Goal: Transaction & Acquisition: Purchase product/service

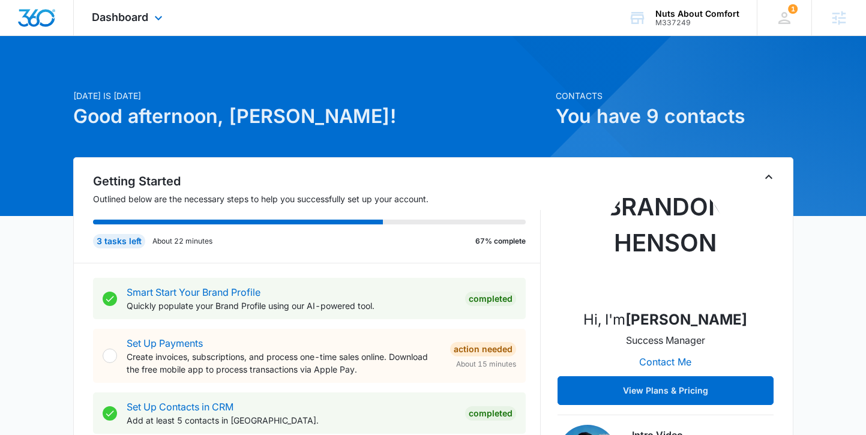
click at [125, 25] on div "Dashboard Apps Reputation Websites Forms CRM Email Social Payments POS Content …" at bounding box center [129, 17] width 110 height 35
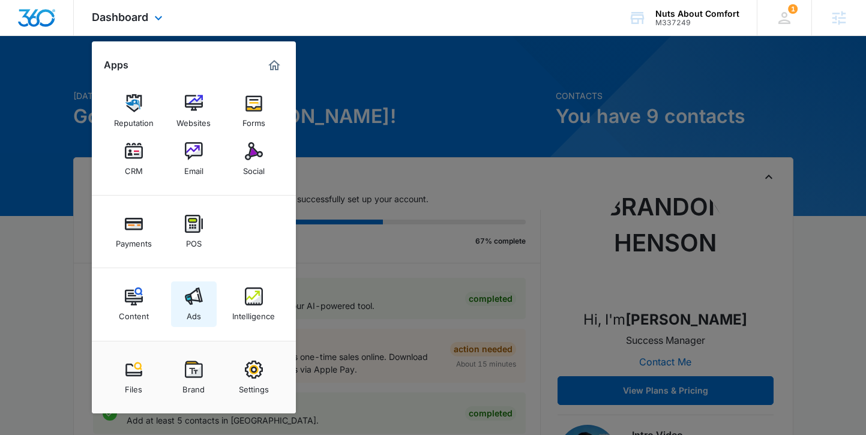
click at [191, 300] on img at bounding box center [194, 297] width 18 height 18
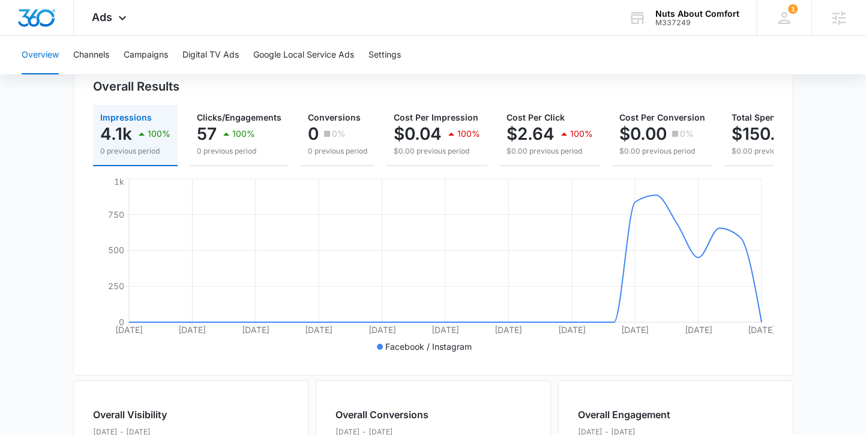
scroll to position [64, 0]
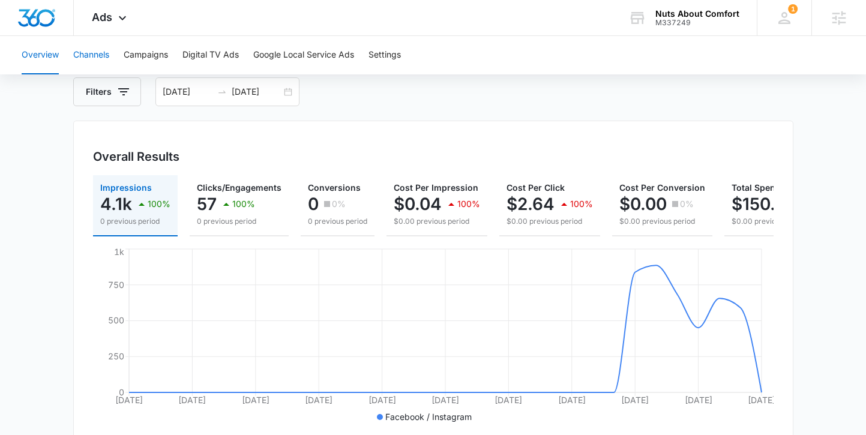
click at [98, 56] on button "Channels" at bounding box center [91, 55] width 36 height 38
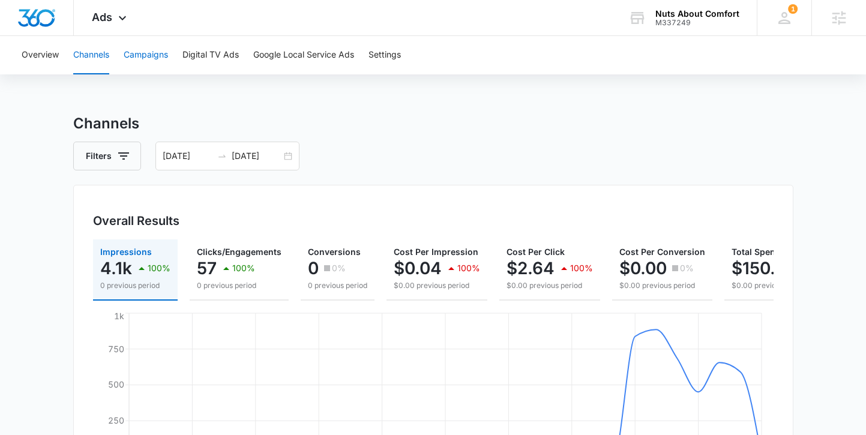
click at [156, 53] on button "Campaigns" at bounding box center [146, 55] width 44 height 38
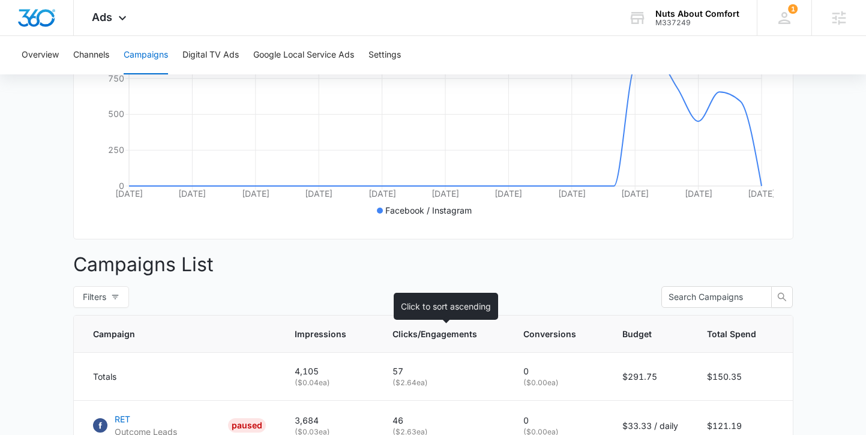
scroll to position [269, 0]
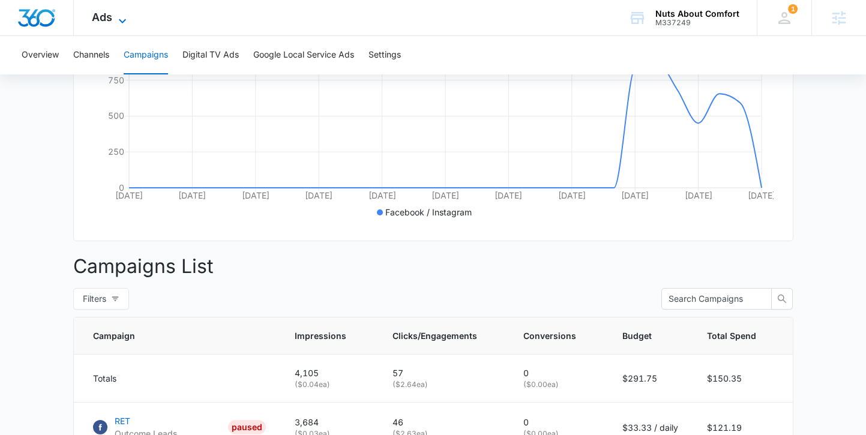
click at [119, 23] on icon at bounding box center [122, 21] width 14 height 14
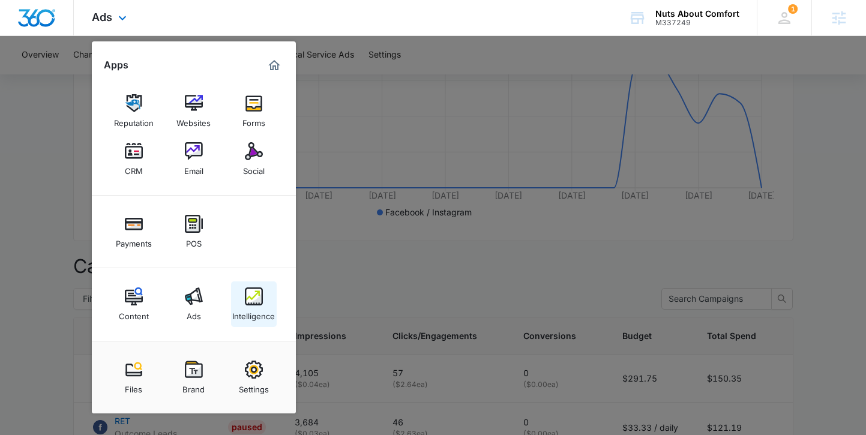
click at [242, 298] on link "Intelligence" at bounding box center [254, 305] width 46 height 46
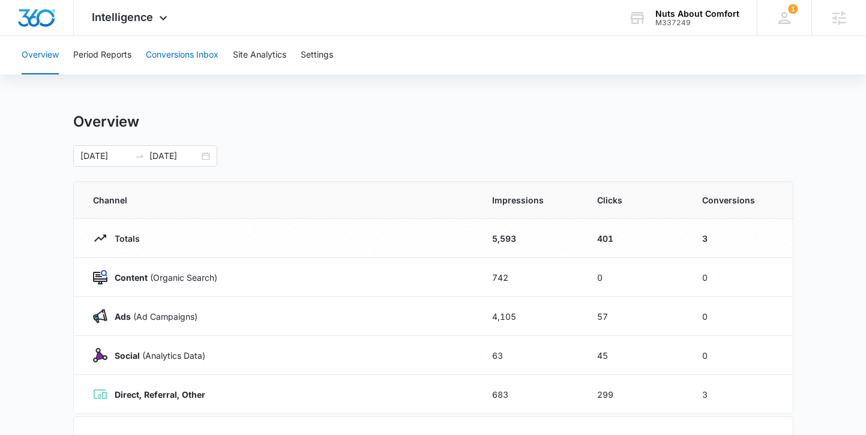
click at [181, 55] on button "Conversions Inbox" at bounding box center [182, 55] width 73 height 38
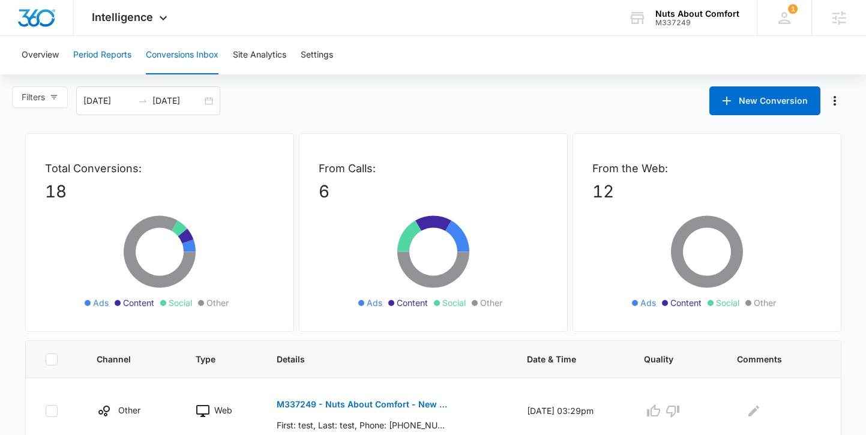
click at [104, 55] on button "Period Reports" at bounding box center [102, 55] width 58 height 38
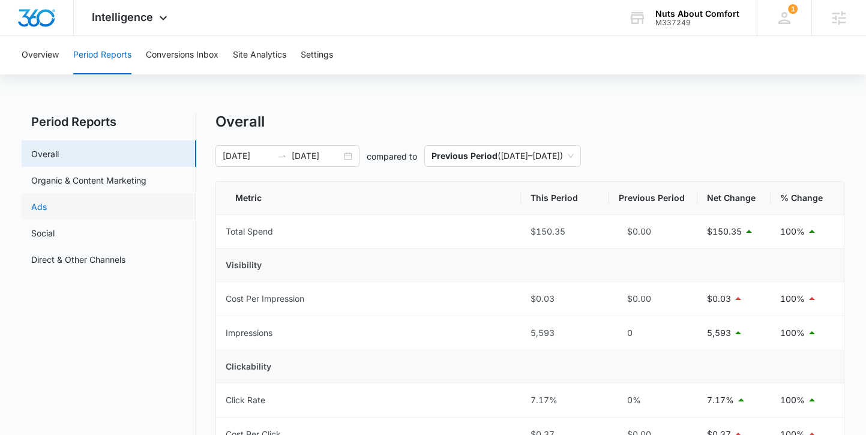
click at [47, 211] on link "Ads" at bounding box center [39, 207] width 16 height 13
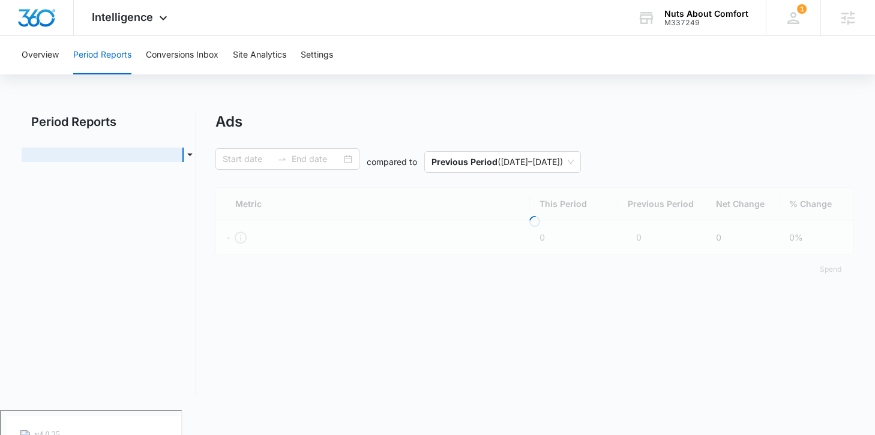
type input "09/09/2025"
type input "10/09/2025"
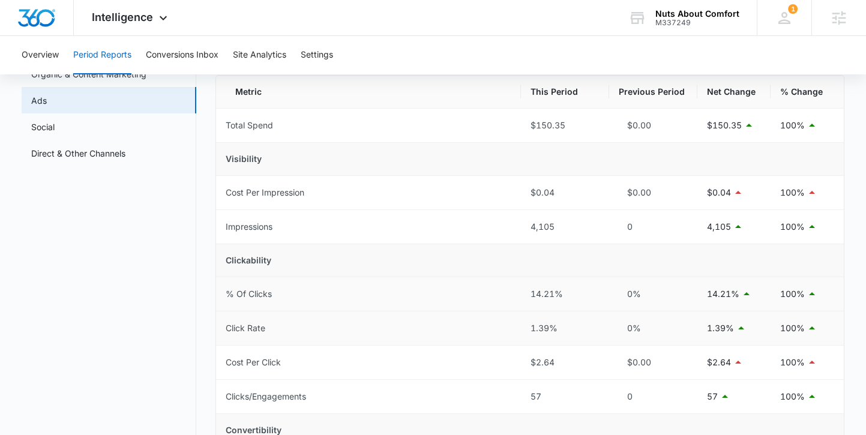
scroll to position [107, 0]
drag, startPoint x: 558, startPoint y: 363, endPoint x: 528, endPoint y: 361, distance: 30.1
click at [528, 361] on td "$2.64" at bounding box center [565, 362] width 88 height 34
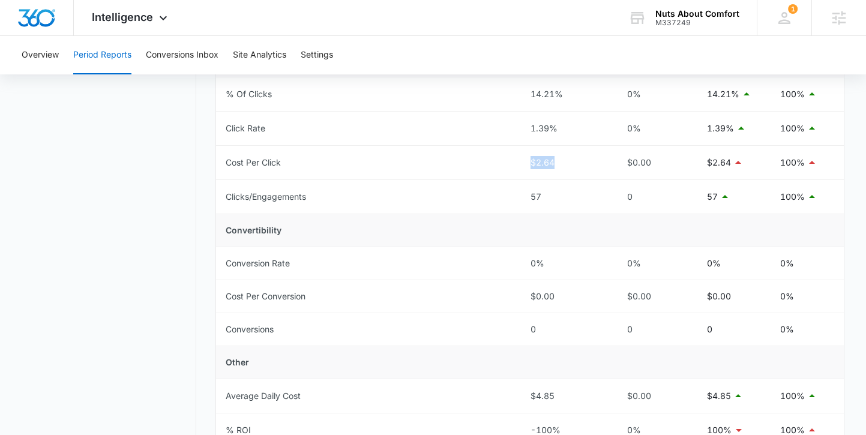
scroll to position [68, 0]
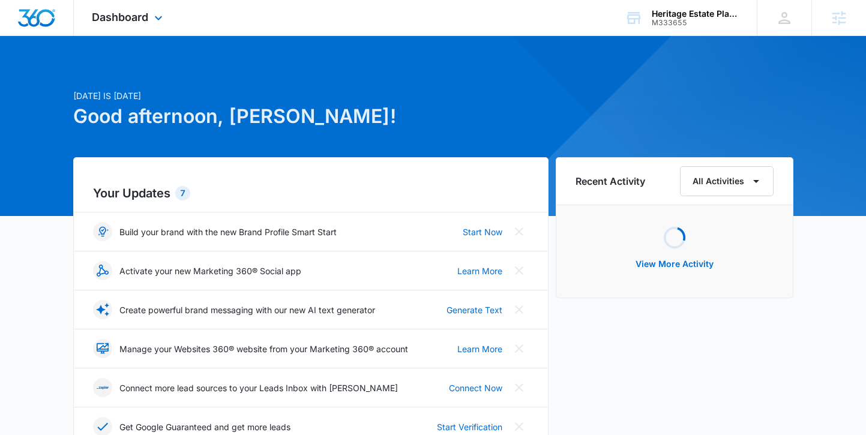
click at [138, 25] on div "Dashboard Apps Reputation Websites Forms CRM Email Social Payments POS Content …" at bounding box center [129, 17] width 110 height 35
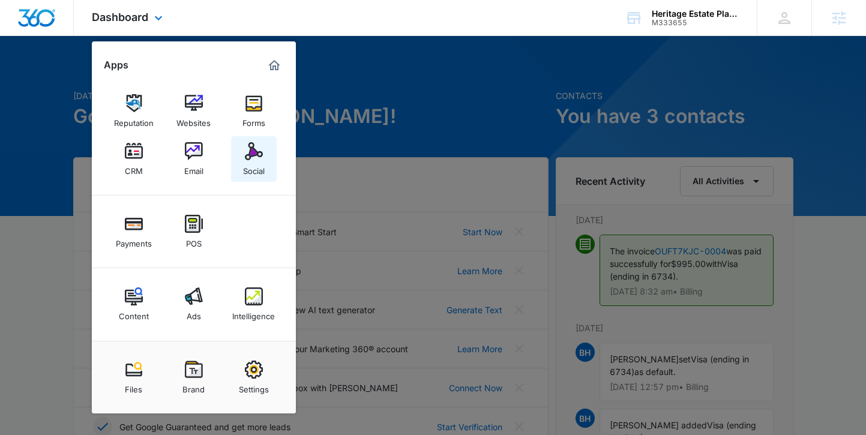
click at [259, 163] on div "Social" at bounding box center [254, 168] width 22 height 16
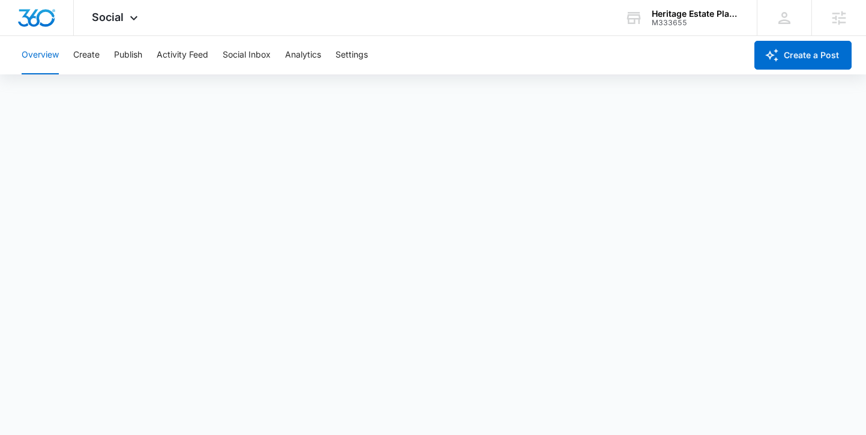
scroll to position [3, 0]
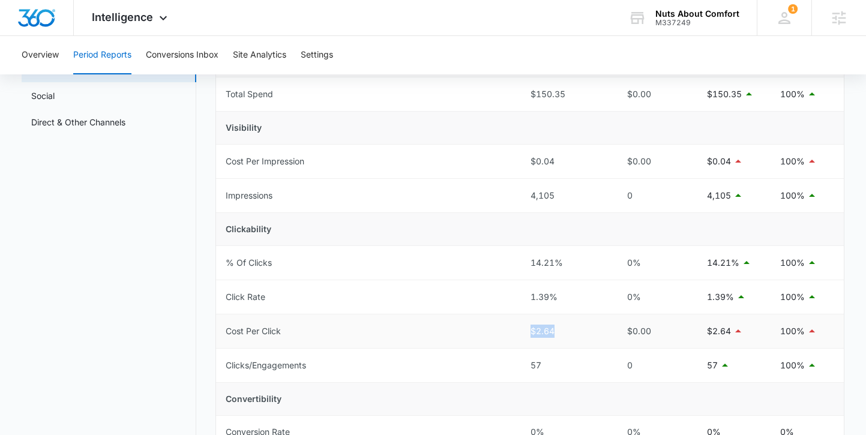
scroll to position [148, 0]
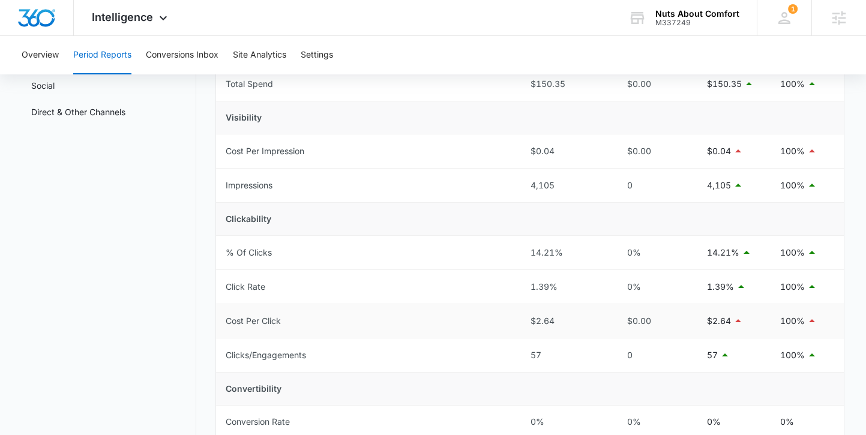
click at [446, 310] on td "Cost Per Click" at bounding box center [368, 321] width 305 height 34
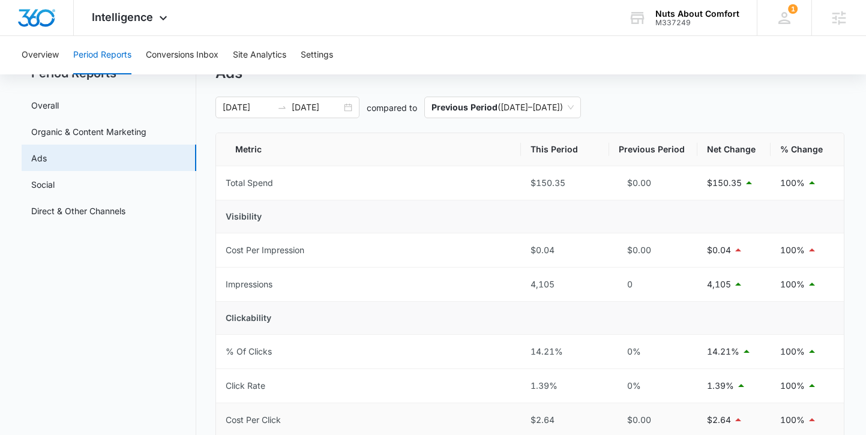
scroll to position [26, 0]
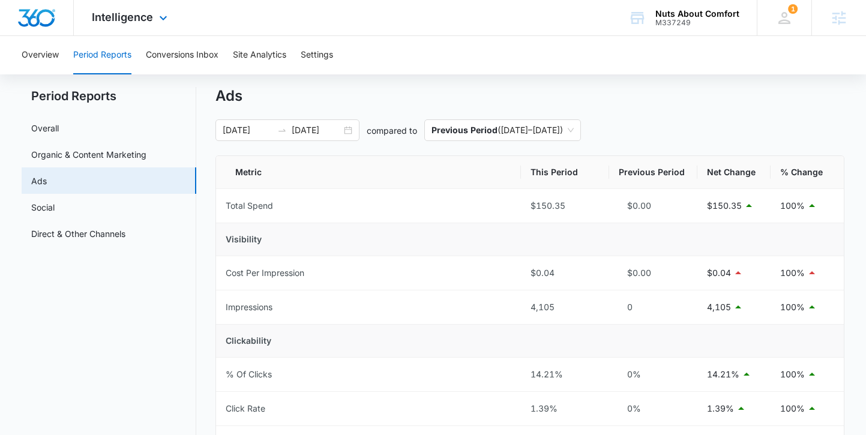
click at [37, 16] on img "Dashboard" at bounding box center [36, 18] width 38 height 18
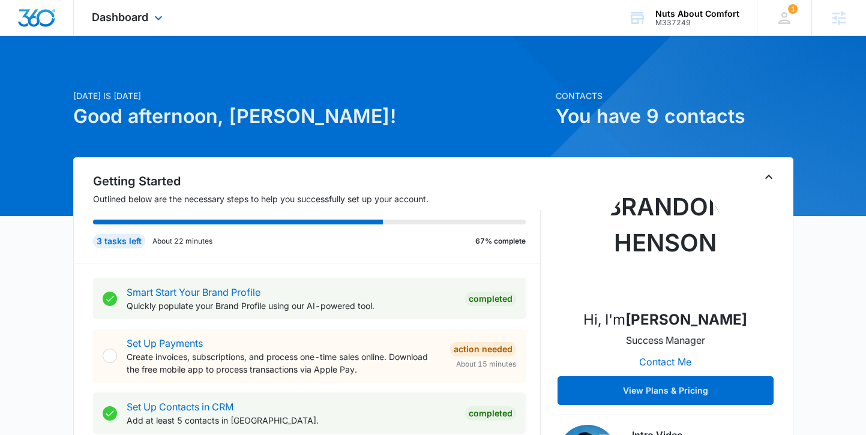
click at [149, 24] on div "Dashboard Apps Reputation Websites Forms CRM Email Social Payments POS Content …" at bounding box center [129, 17] width 110 height 35
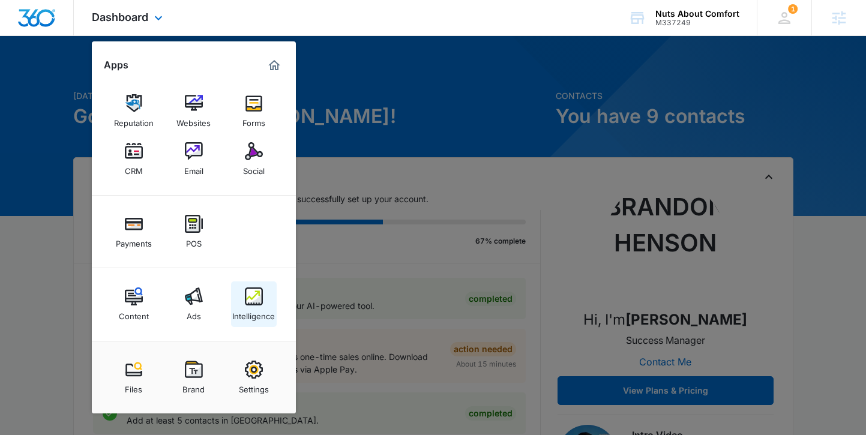
click at [259, 308] on div "Intelligence" at bounding box center [253, 314] width 43 height 16
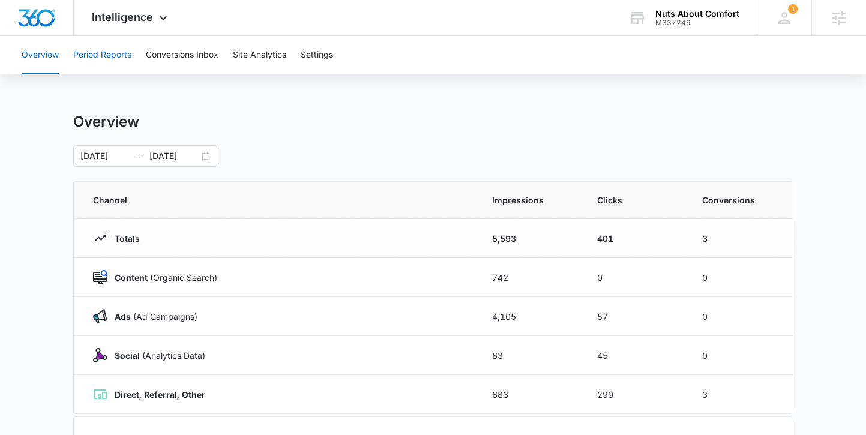
click at [119, 58] on button "Period Reports" at bounding box center [102, 55] width 58 height 38
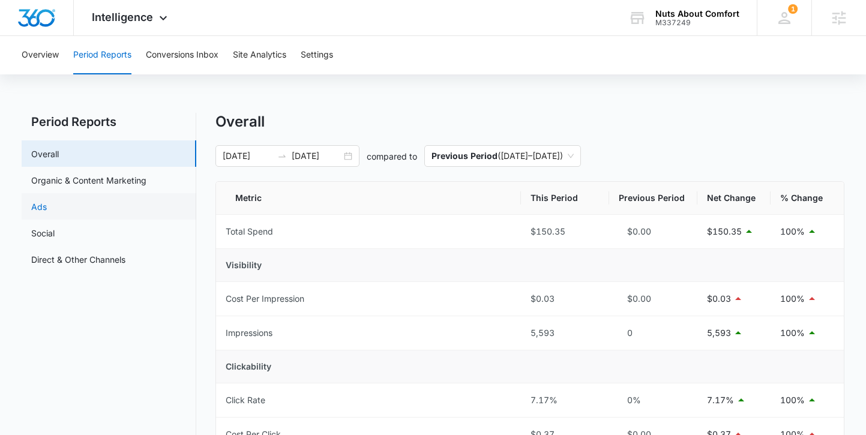
click at [47, 203] on link "Ads" at bounding box center [39, 207] width 16 height 13
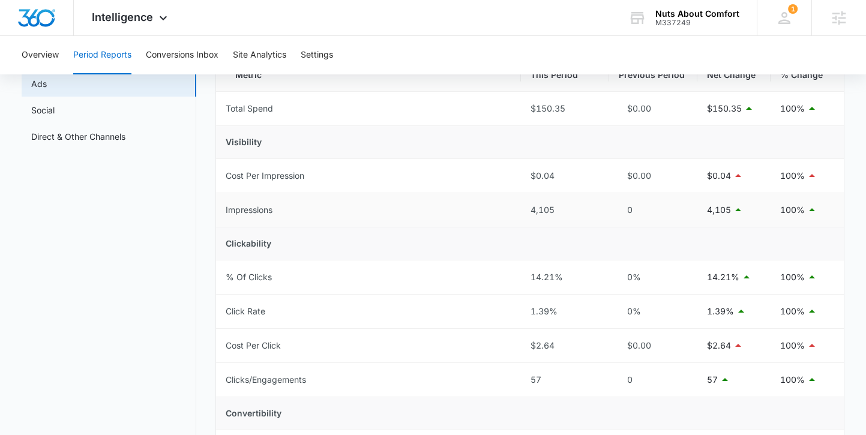
scroll to position [125, 0]
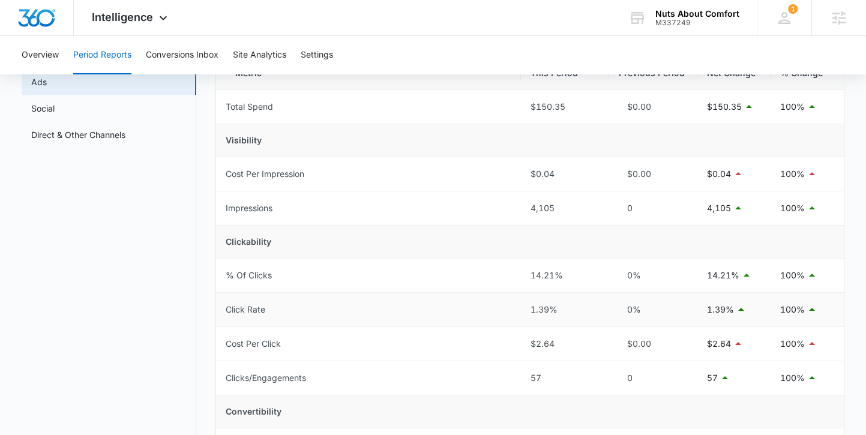
click at [542, 309] on div "1.39%" at bounding box center [565, 309] width 69 height 13
click at [546, 309] on div "1.39%" at bounding box center [565, 309] width 69 height 13
click at [546, 312] on div "1.39%" at bounding box center [565, 309] width 69 height 13
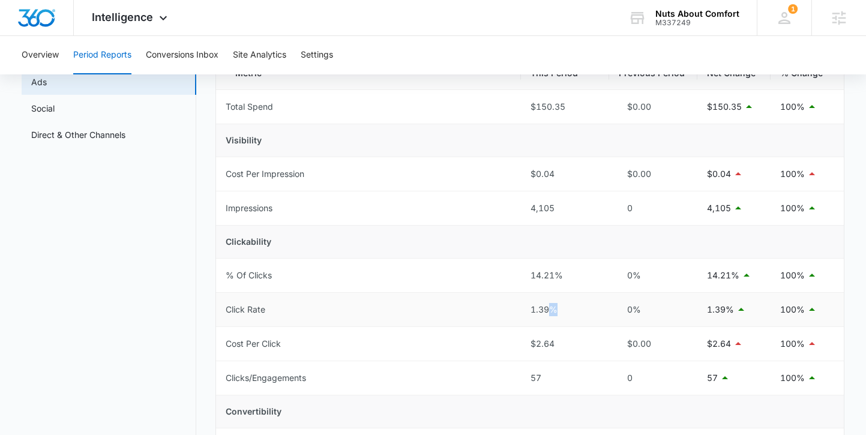
click at [546, 312] on div "1.39%" at bounding box center [565, 309] width 69 height 13
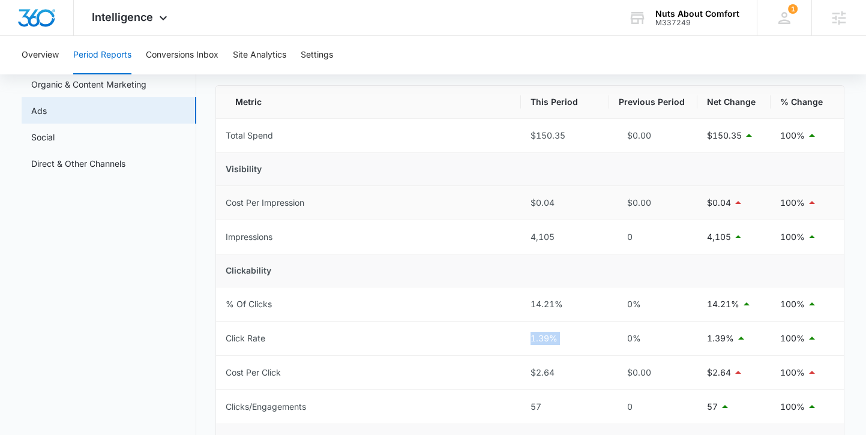
scroll to position [98, 0]
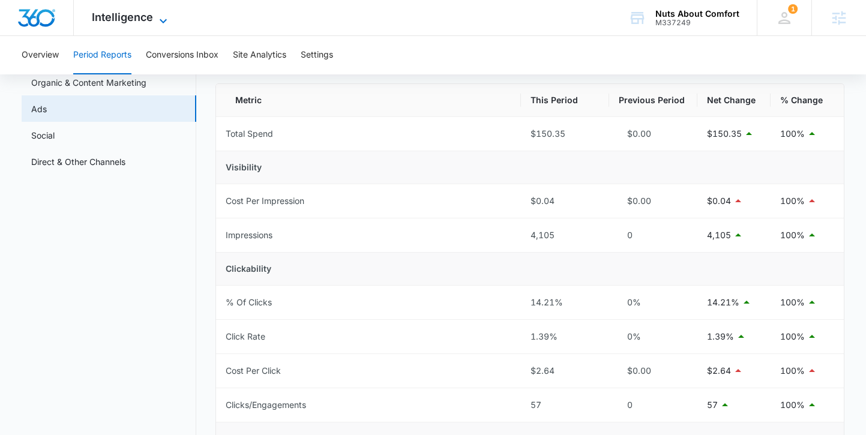
click at [115, 20] on span "Intelligence" at bounding box center [122, 17] width 61 height 13
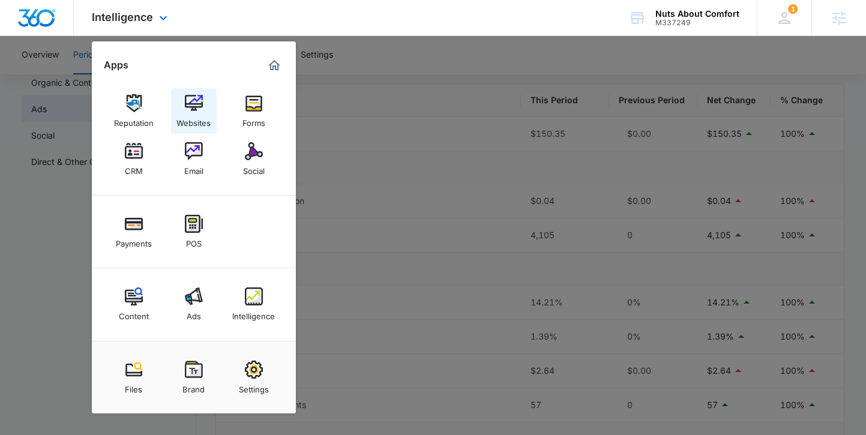
click at [186, 108] on img at bounding box center [194, 103] width 18 height 18
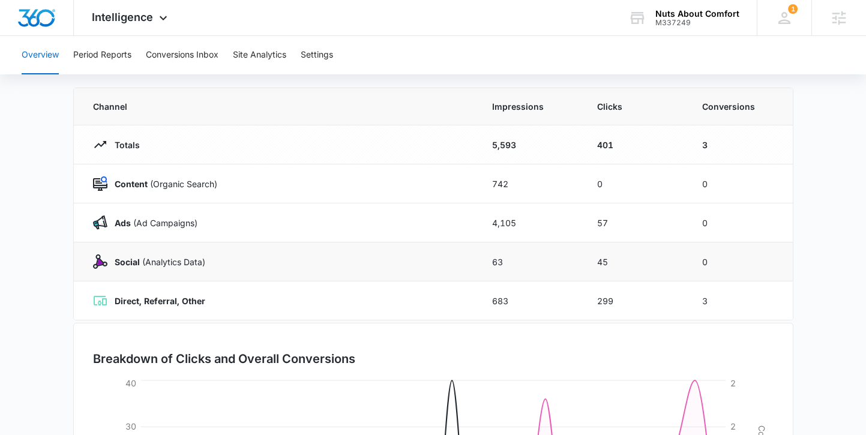
scroll to position [150, 0]
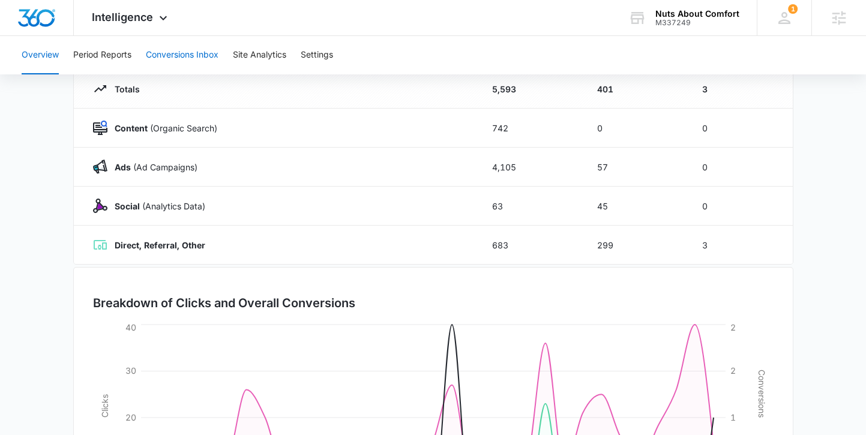
click at [179, 54] on button "Conversions Inbox" at bounding box center [182, 55] width 73 height 38
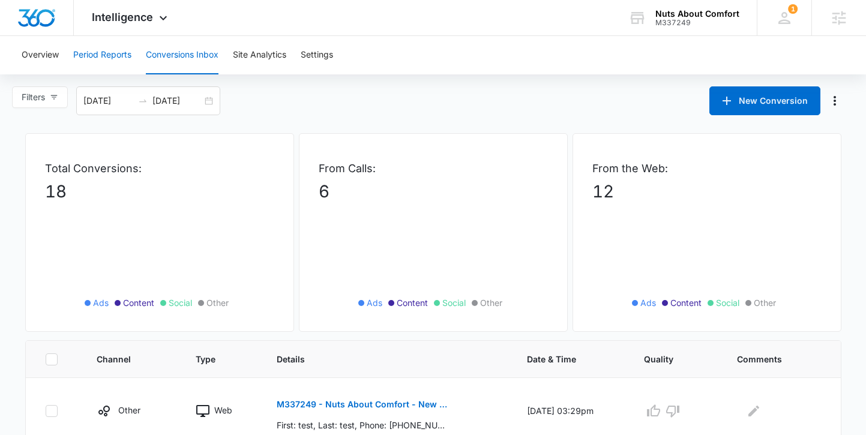
click at [110, 59] on button "Period Reports" at bounding box center [102, 55] width 58 height 38
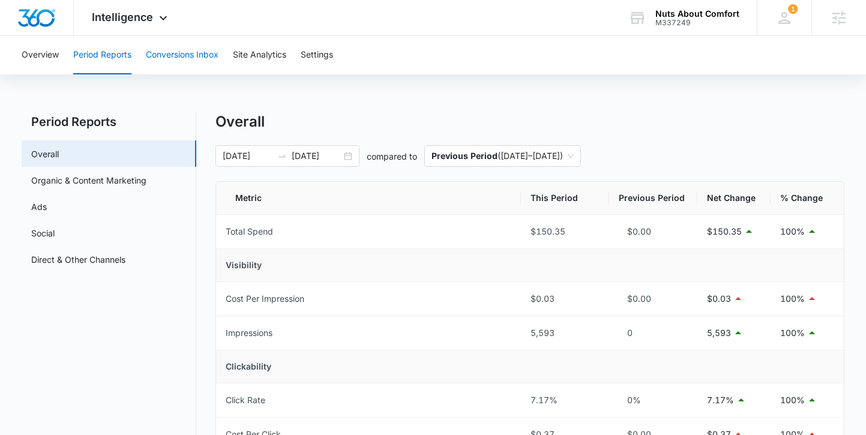
click at [190, 55] on button "Conversions Inbox" at bounding box center [182, 55] width 73 height 38
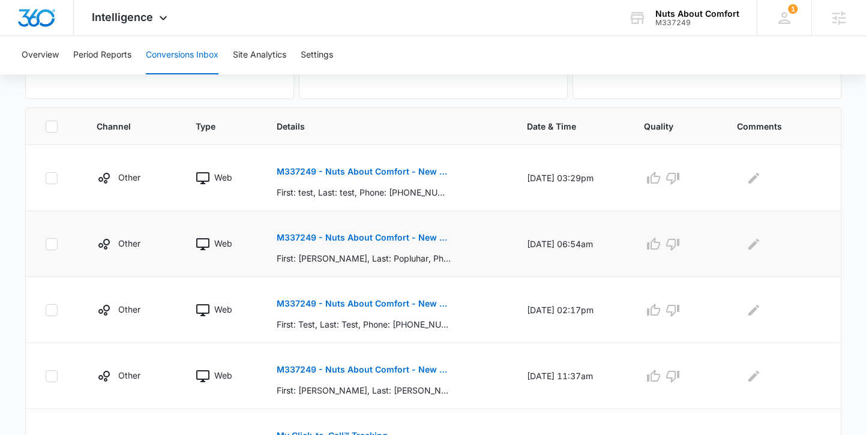
scroll to position [239, 0]
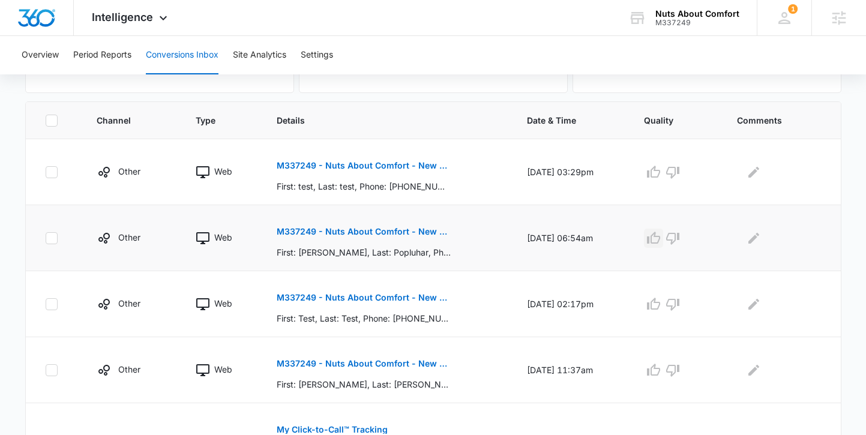
click at [661, 237] on icon "button" at bounding box center [654, 238] width 14 height 14
click at [757, 235] on icon "Edit Comments" at bounding box center [754, 238] width 14 height 14
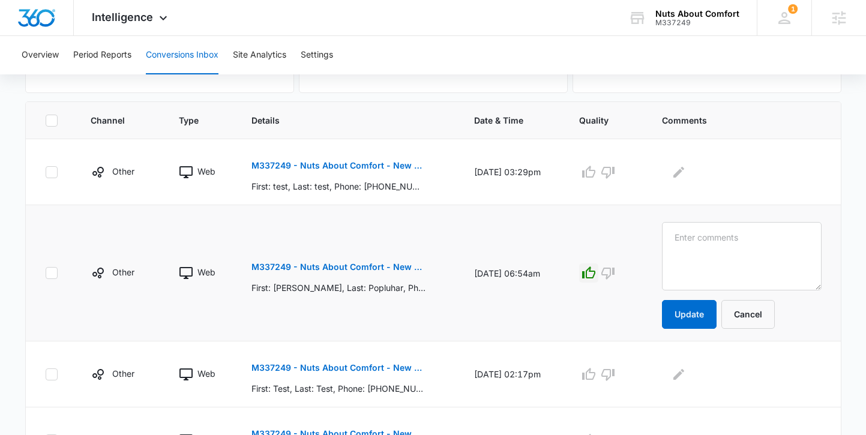
click at [596, 217] on td at bounding box center [606, 273] width 83 height 136
click at [764, 319] on button "Cancel" at bounding box center [748, 314] width 53 height 29
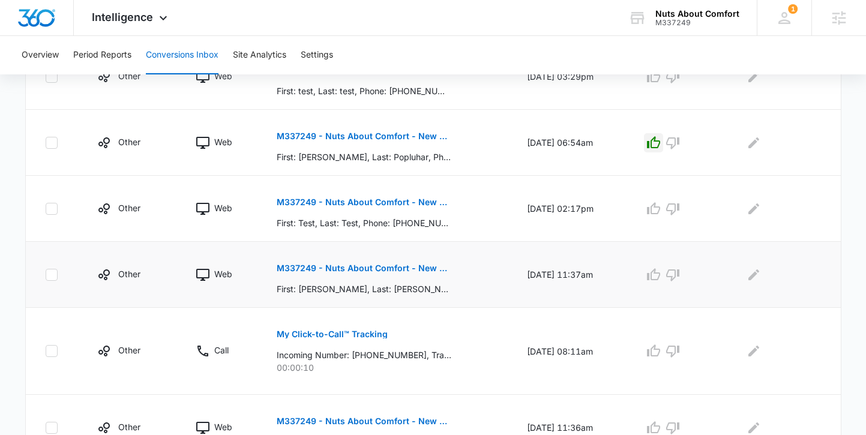
scroll to position [392, 0]
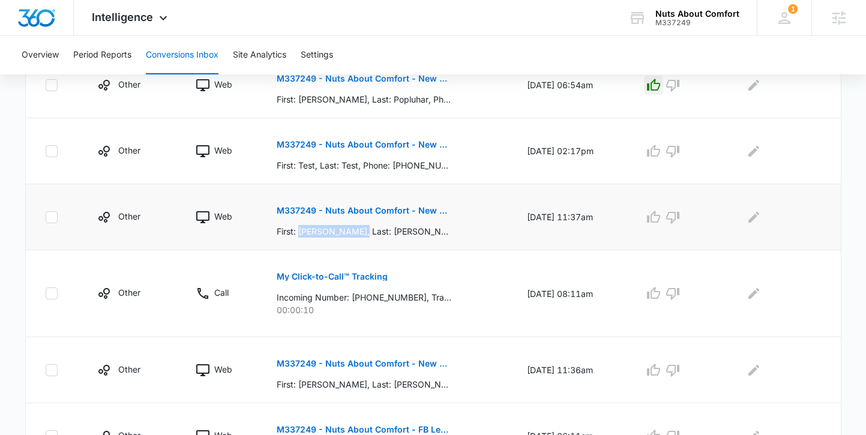
drag, startPoint x: 292, startPoint y: 231, endPoint x: 352, endPoint y: 237, distance: 60.9
click at [352, 237] on p "First: Denean Michelle, Last: Timbie, Phone: (904) 505-0583, Phone-Type: , Emai…" at bounding box center [364, 231] width 175 height 13
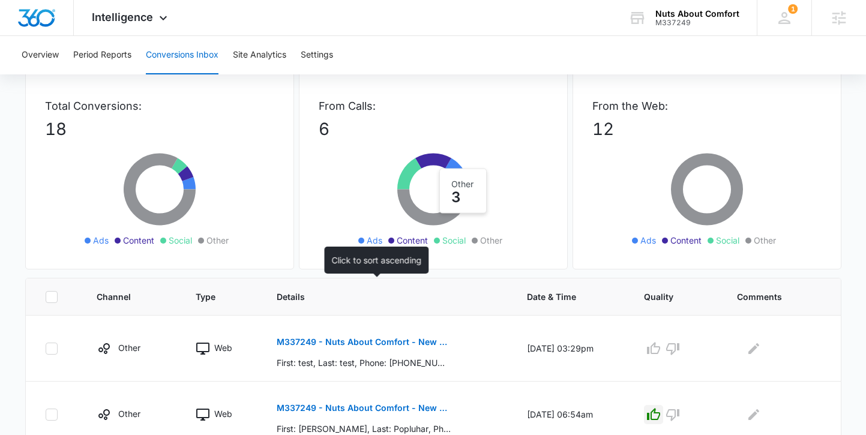
scroll to position [0, 0]
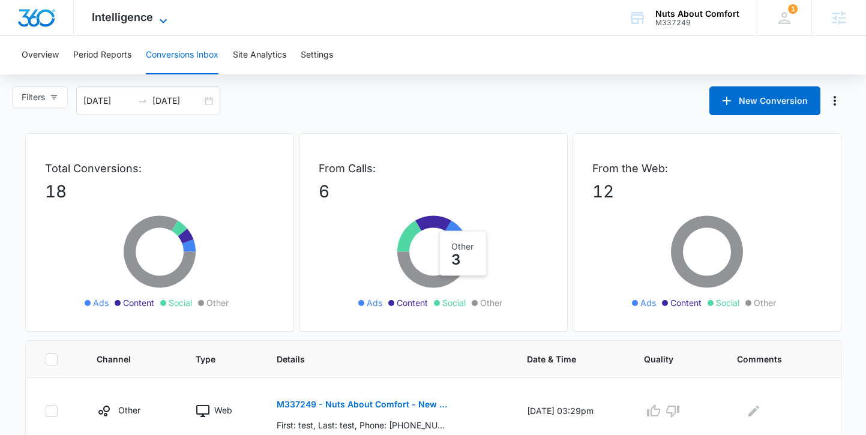
click at [106, 19] on span "Intelligence" at bounding box center [122, 17] width 61 height 13
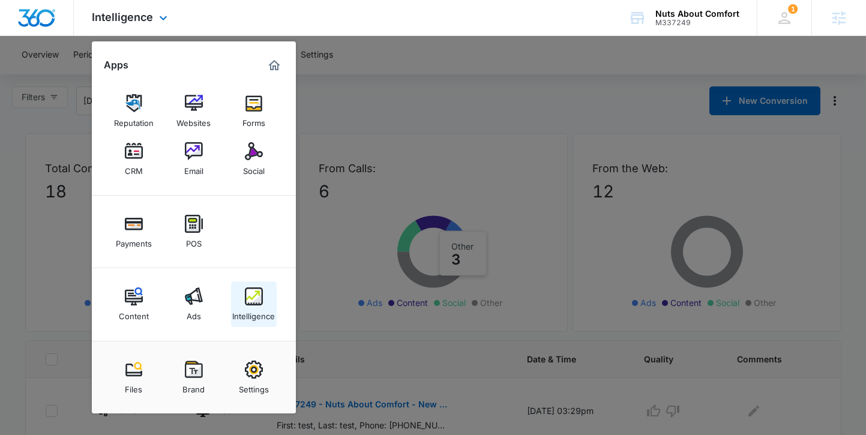
click at [264, 317] on div "Intelligence" at bounding box center [253, 314] width 43 height 16
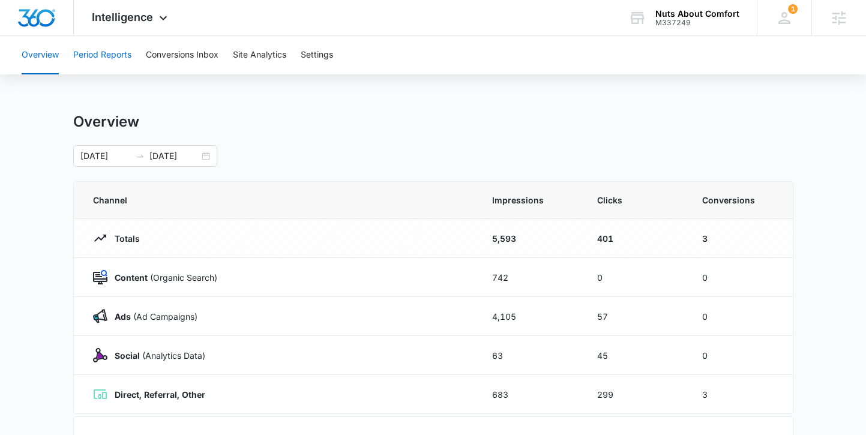
click at [118, 55] on button "Period Reports" at bounding box center [102, 55] width 58 height 38
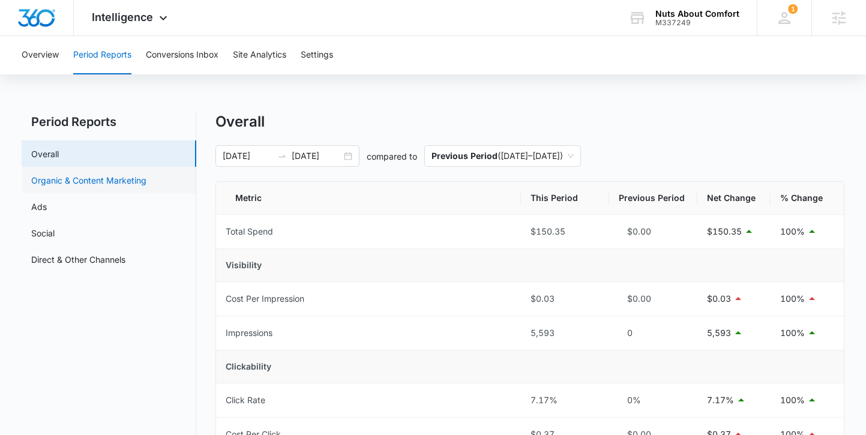
click at [84, 179] on link "Organic & Content Marketing" at bounding box center [88, 180] width 115 height 13
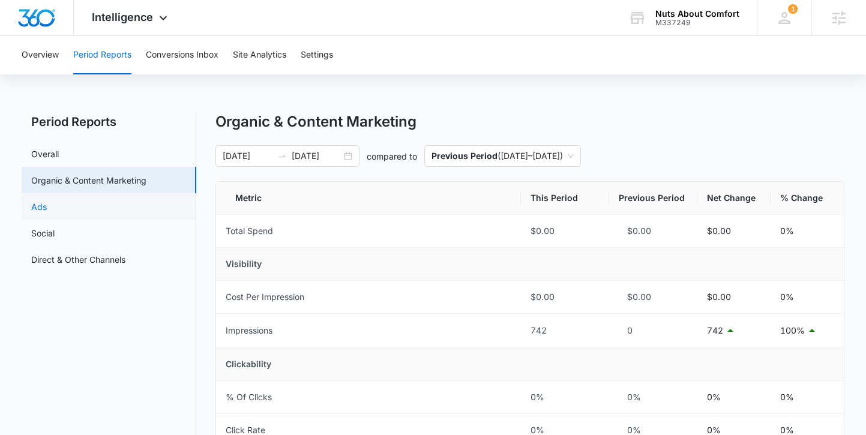
click at [47, 205] on link "Ads" at bounding box center [39, 207] width 16 height 13
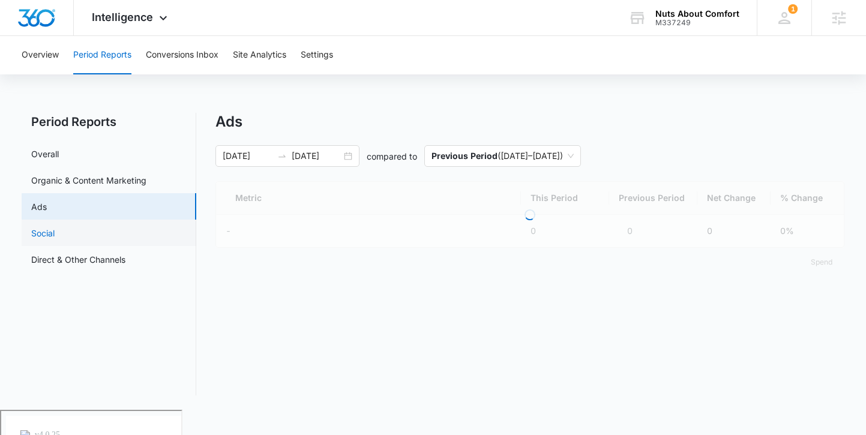
click at [55, 234] on link "Social" at bounding box center [42, 233] width 23 height 13
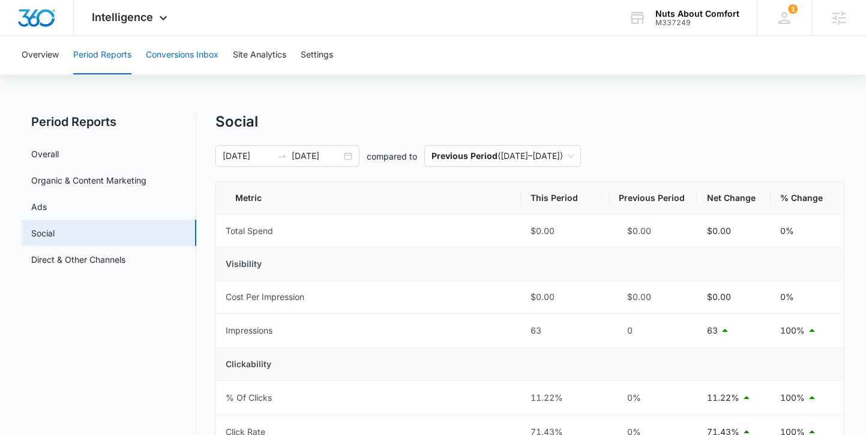
click at [174, 59] on button "Conversions Inbox" at bounding box center [182, 55] width 73 height 38
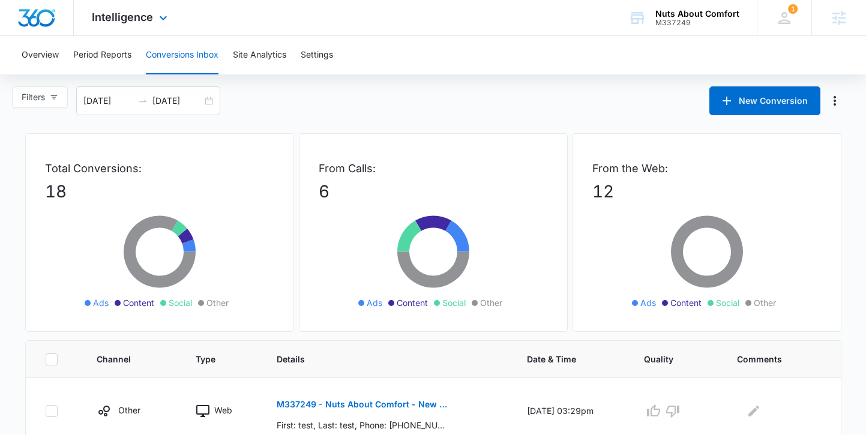
click at [30, 18] on img "Dashboard" at bounding box center [36, 18] width 38 height 18
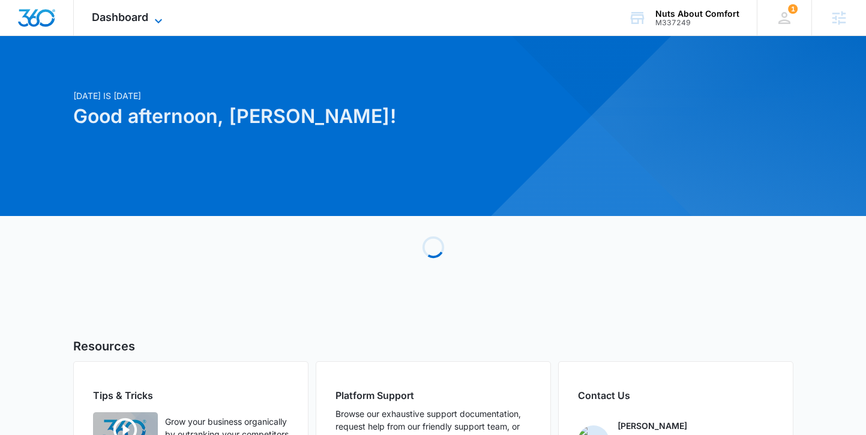
click at [117, 16] on span "Dashboard" at bounding box center [120, 17] width 56 height 13
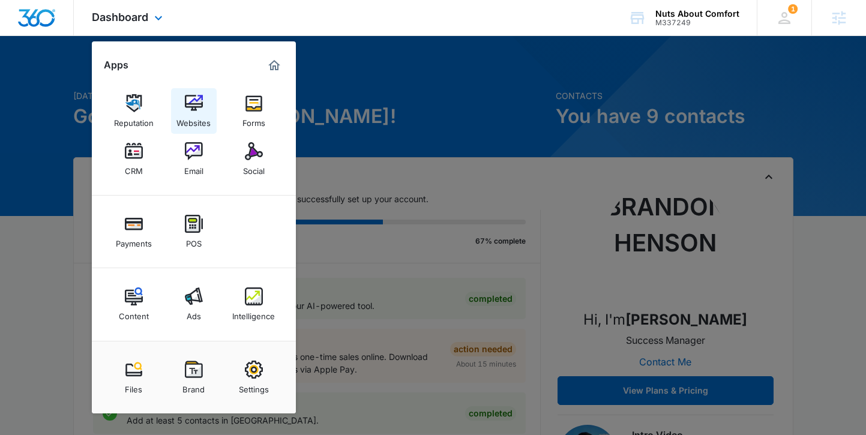
click at [205, 116] on div "Websites" at bounding box center [194, 120] width 34 height 16
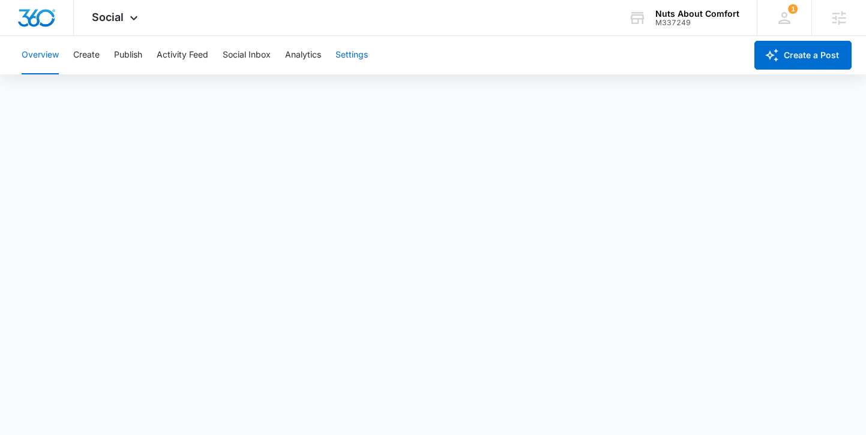
click at [357, 56] on button "Settings" at bounding box center [352, 55] width 32 height 38
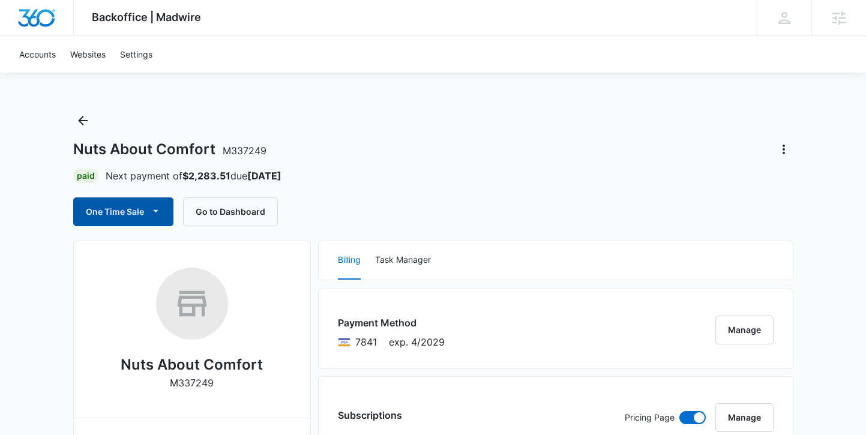
click at [142, 210] on button "One Time Sale" at bounding box center [123, 212] width 100 height 29
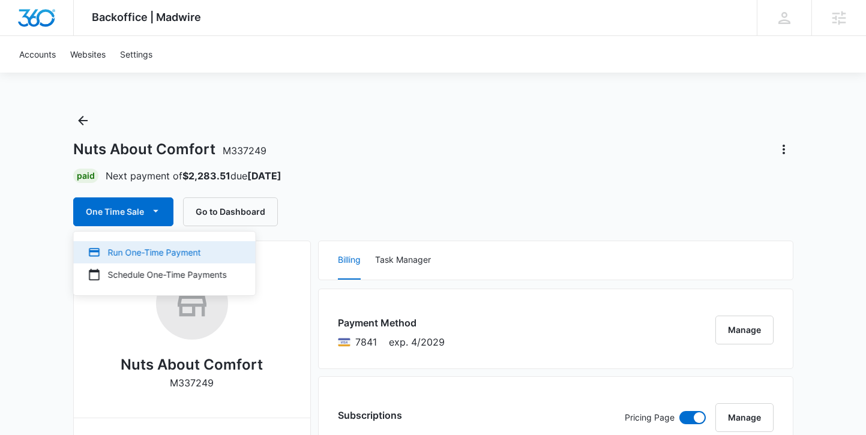
click at [140, 249] on div "Run One-Time Payment" at bounding box center [157, 252] width 139 height 13
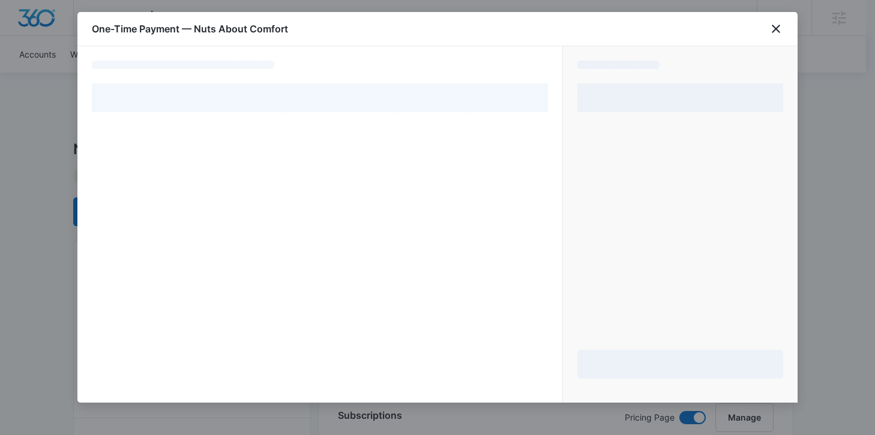
select select "pm_1S18dRA4n8RTgNjUtdiSB5wl"
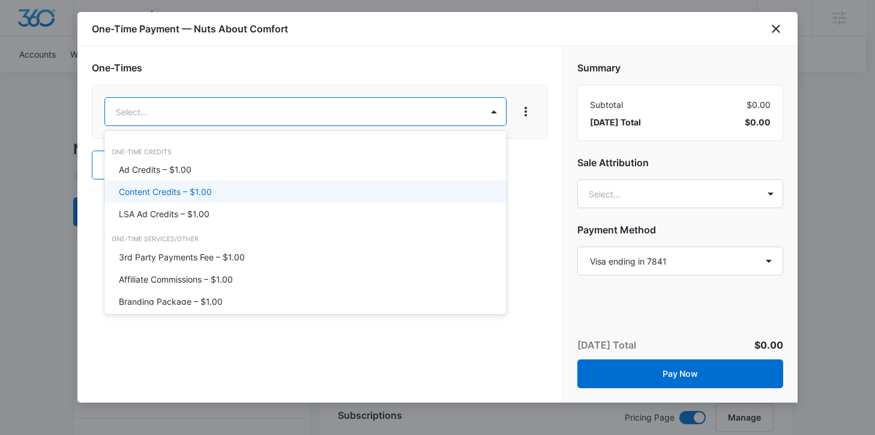
click at [218, 189] on div "Content Credits – $1.00" at bounding box center [304, 192] width 371 height 13
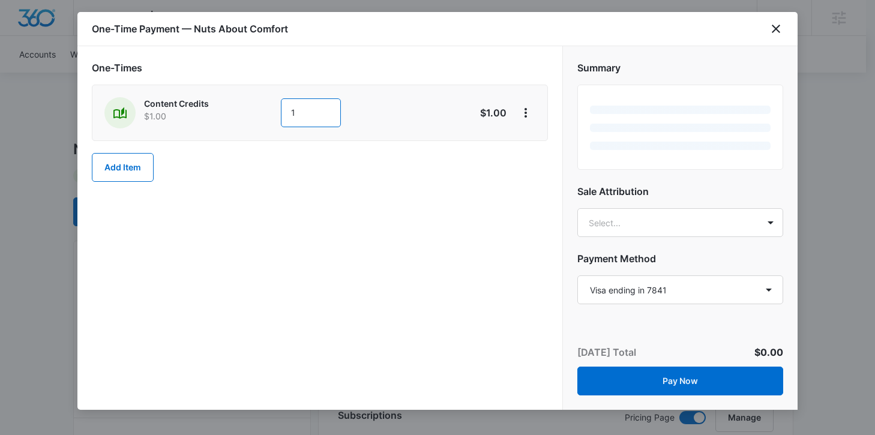
click at [304, 118] on input "1" at bounding box center [311, 112] width 60 height 29
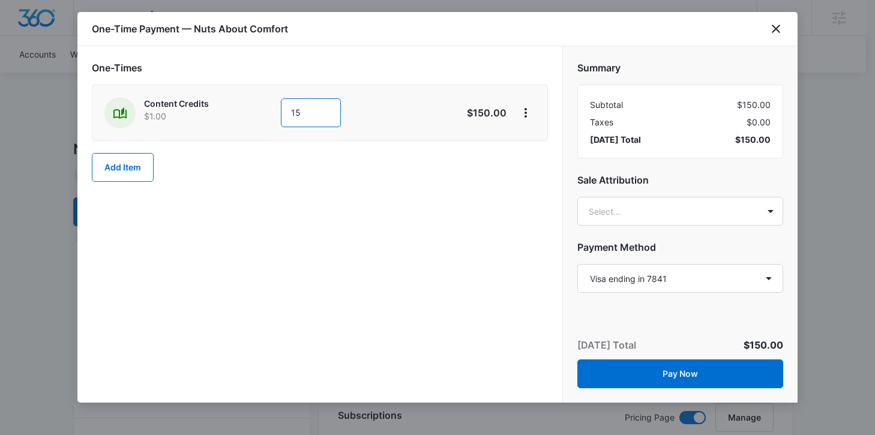
type input "1"
type input "50"
click at [388, 237] on div "One-Times Content Credits $1.00 50 $50.00 Add Item" at bounding box center [319, 224] width 485 height 357
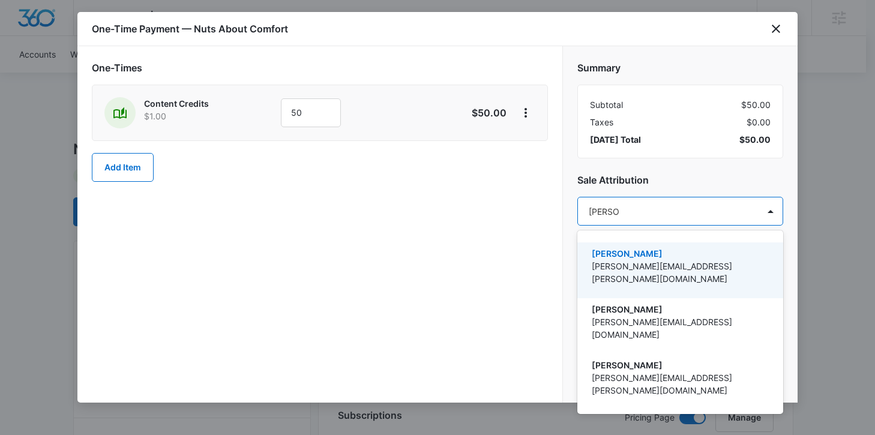
type input "[PERSON_NAME]"
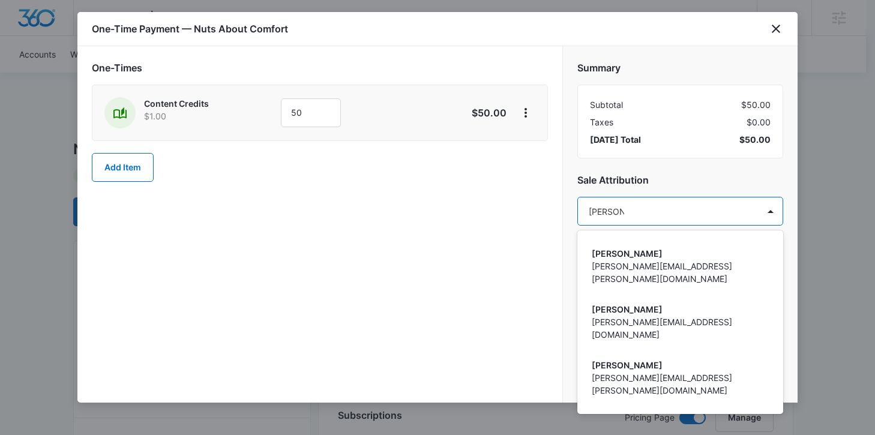
click at [704, 427] on p "[PERSON_NAME][EMAIL_ADDRESS][PERSON_NAME][DOMAIN_NAME]" at bounding box center [679, 439] width 175 height 25
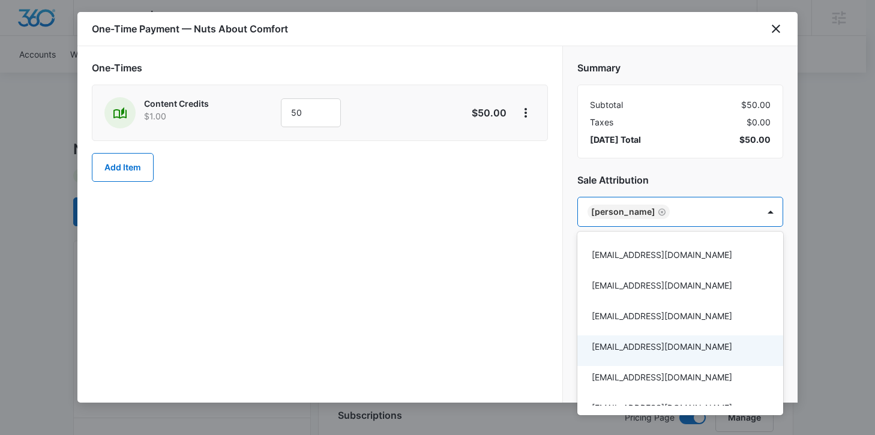
click at [518, 285] on div at bounding box center [437, 217] width 875 height 435
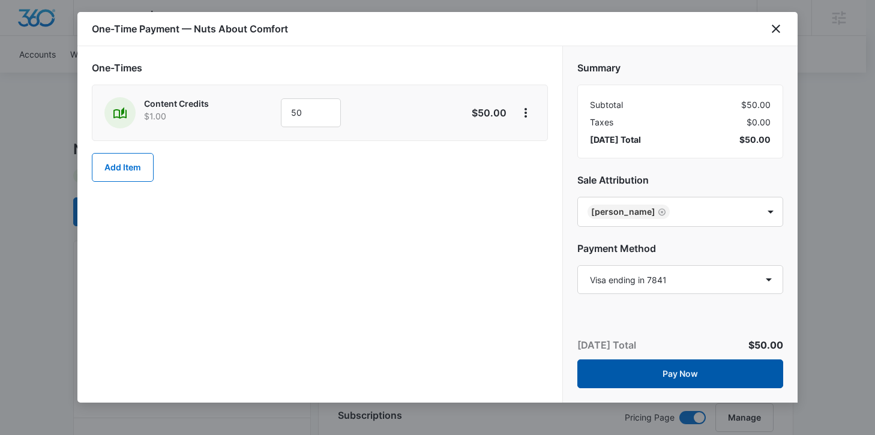
click at [630, 375] on button "Pay Now" at bounding box center [681, 374] width 206 height 29
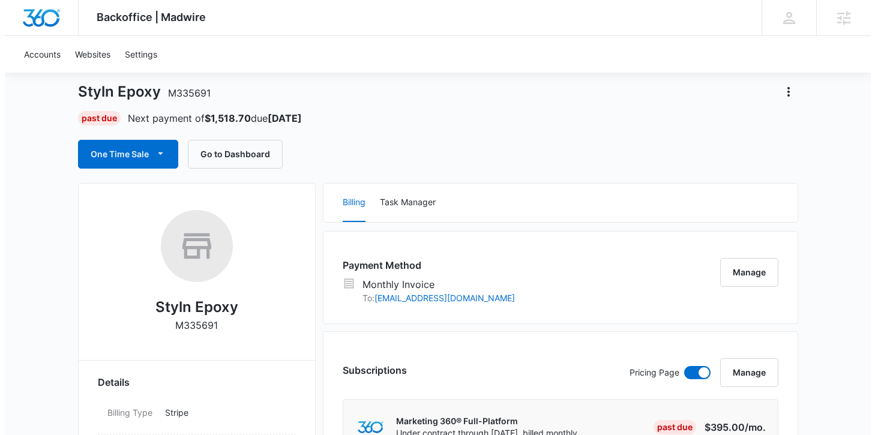
scroll to position [55, 0]
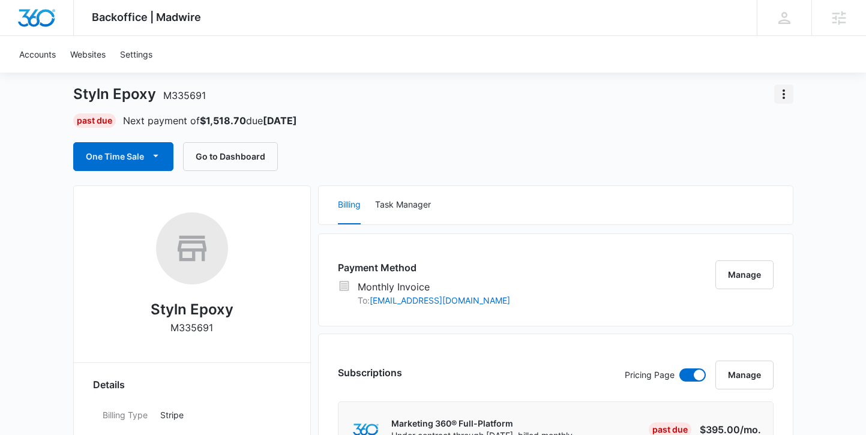
click at [779, 95] on icon "Actions" at bounding box center [784, 94] width 14 height 14
click at [632, 120] on div "Past Due Next payment of $1,518.70 due Nov 5" at bounding box center [433, 120] width 720 height 14
click at [752, 381] on button "Manage" at bounding box center [745, 375] width 58 height 29
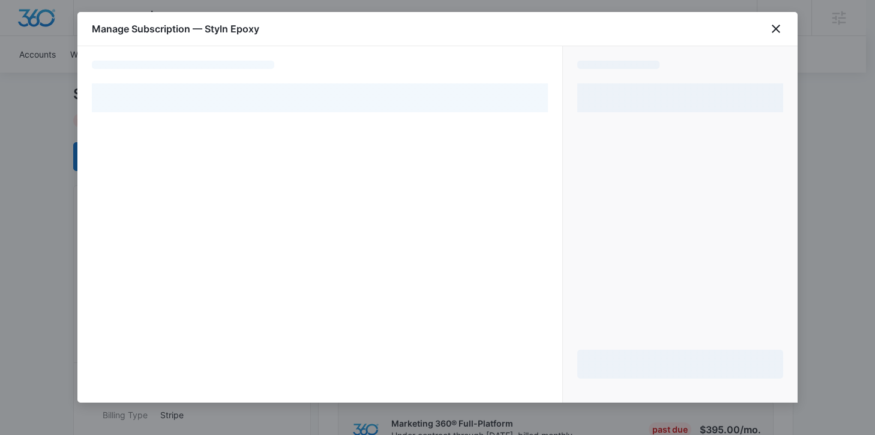
select select "MANUAL_INVOICE"
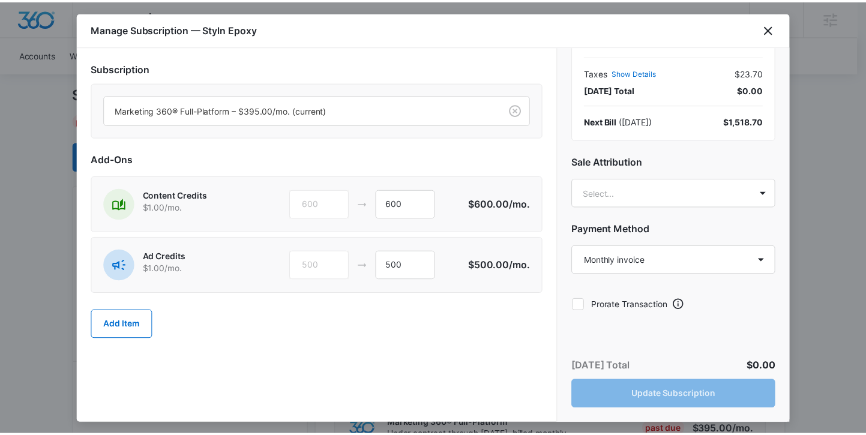
scroll to position [0, 0]
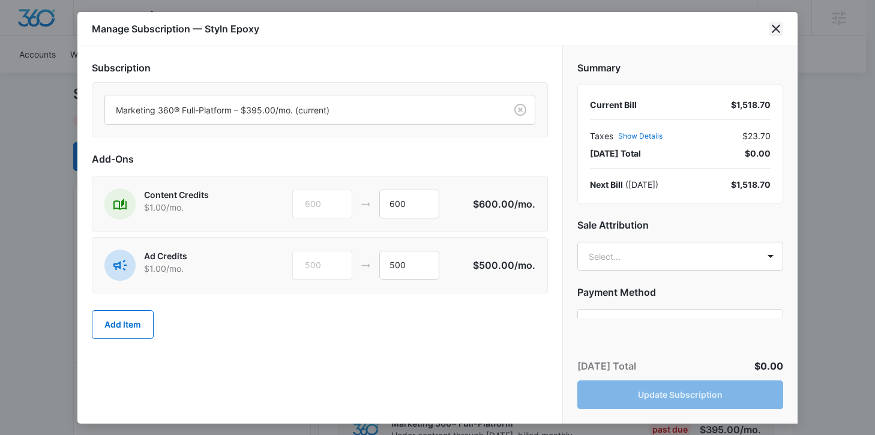
click at [774, 26] on icon "close" at bounding box center [776, 29] width 8 height 8
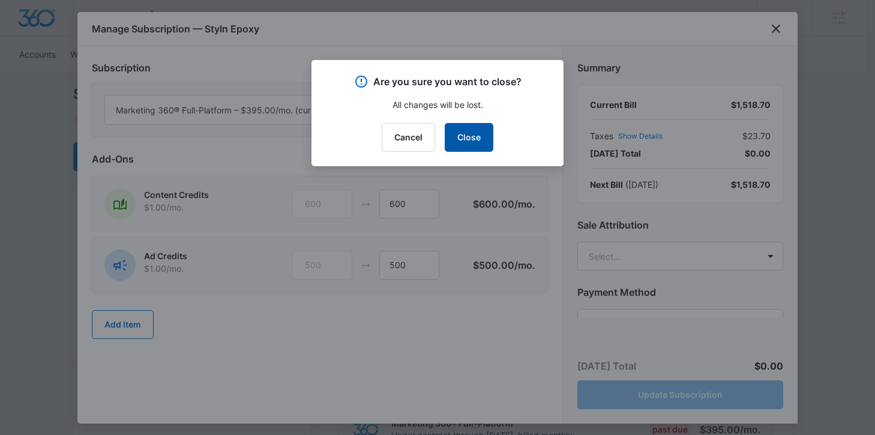
click at [471, 139] on button "Close" at bounding box center [469, 137] width 49 height 29
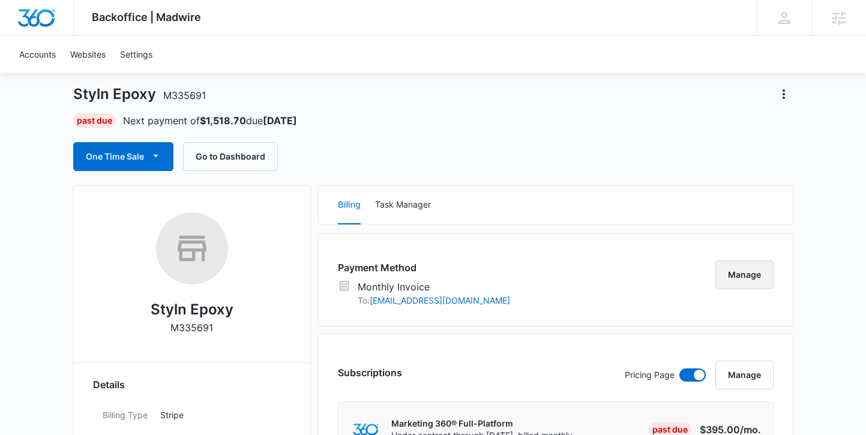
click at [748, 280] on button "Manage" at bounding box center [745, 275] width 58 height 29
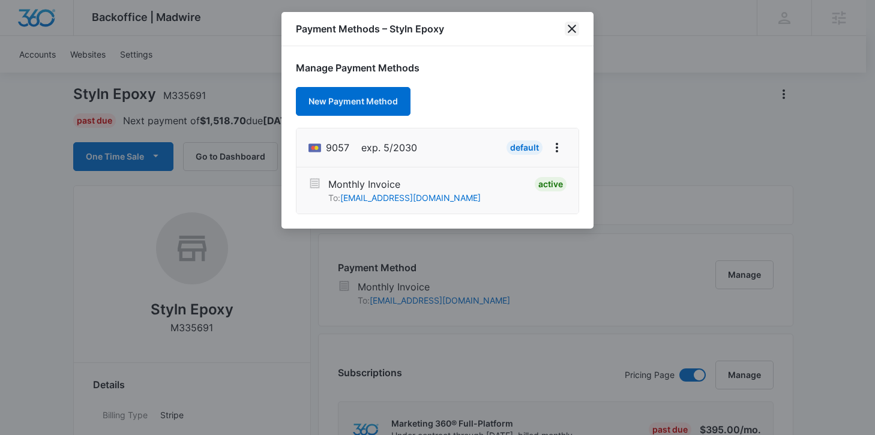
click at [574, 32] on icon "close" at bounding box center [572, 29] width 14 height 14
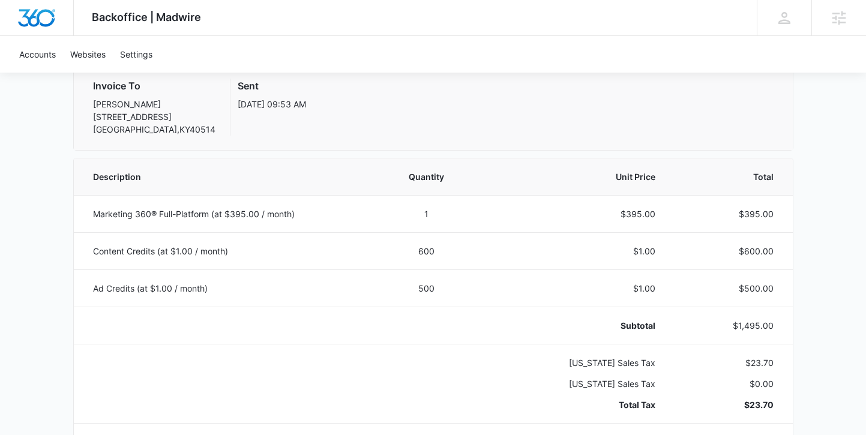
scroll to position [181, 0]
